Goal: Transaction & Acquisition: Purchase product/service

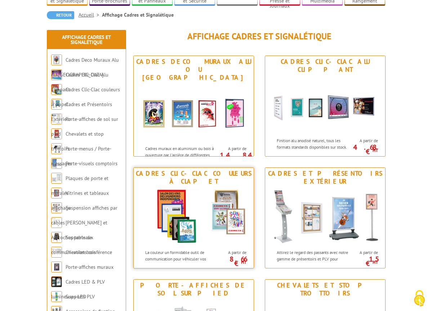
scroll to position [63, 0]
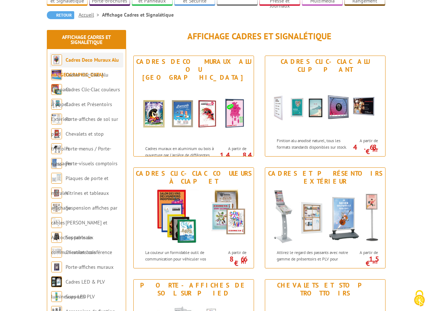
click at [109, 57] on link "Cadres Deco Muraux Alu ou [GEOGRAPHIC_DATA]" at bounding box center [85, 67] width 68 height 21
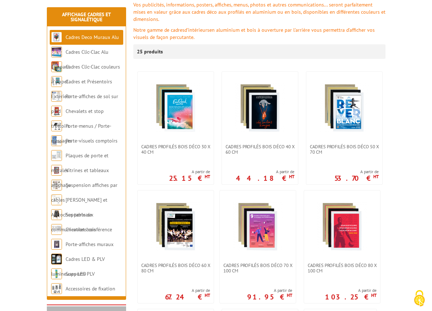
scroll to position [117, 0]
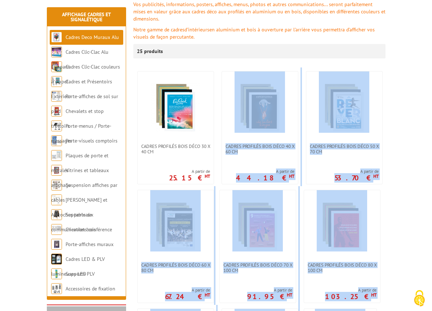
drag, startPoint x: 219, startPoint y: 145, endPoint x: 417, endPoint y: 216, distance: 210.1
click at [172, 196] on link at bounding box center [176, 226] width 76 height 72
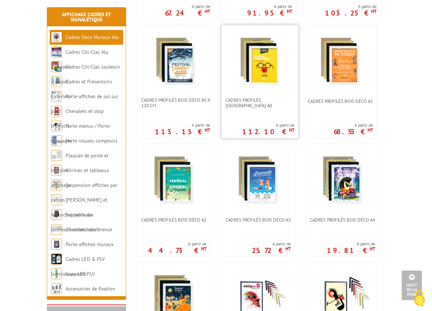
scroll to position [401, 0]
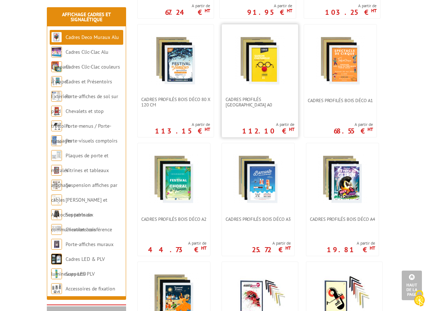
click at [251, 88] on link at bounding box center [260, 61] width 76 height 72
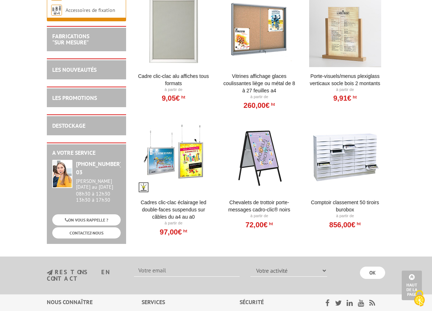
scroll to position [1297, 0]
